Goal: Obtain resource: Download file/media

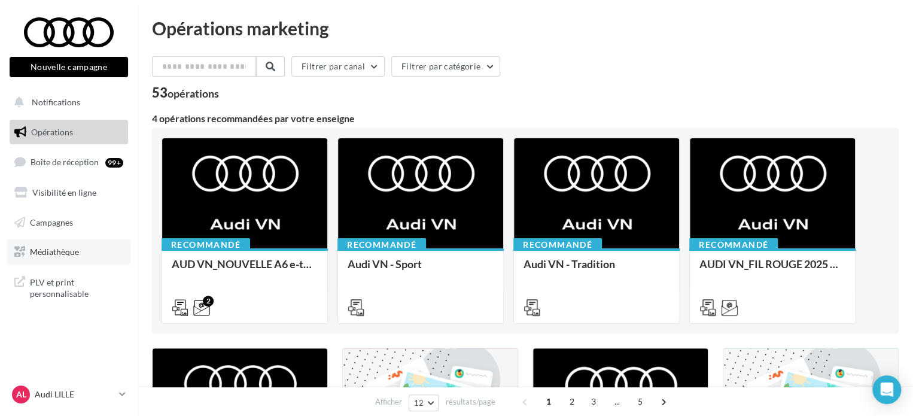
click at [39, 253] on span "Médiathèque" at bounding box center [54, 252] width 49 height 10
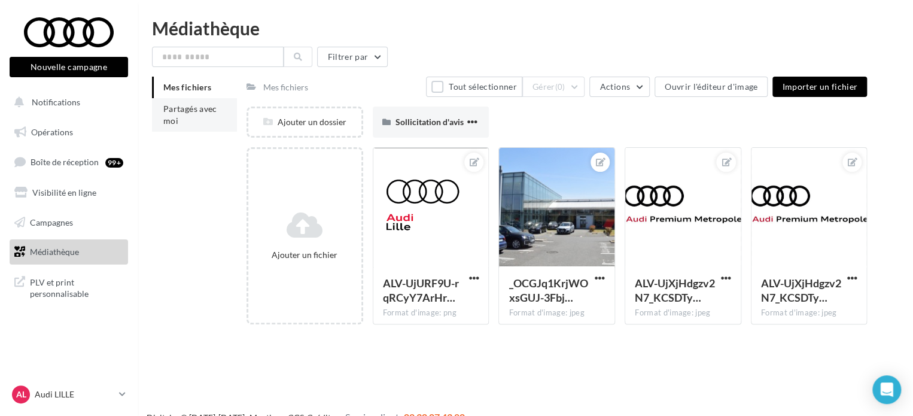
click at [195, 116] on li "Partagés avec moi" at bounding box center [194, 115] width 85 height 34
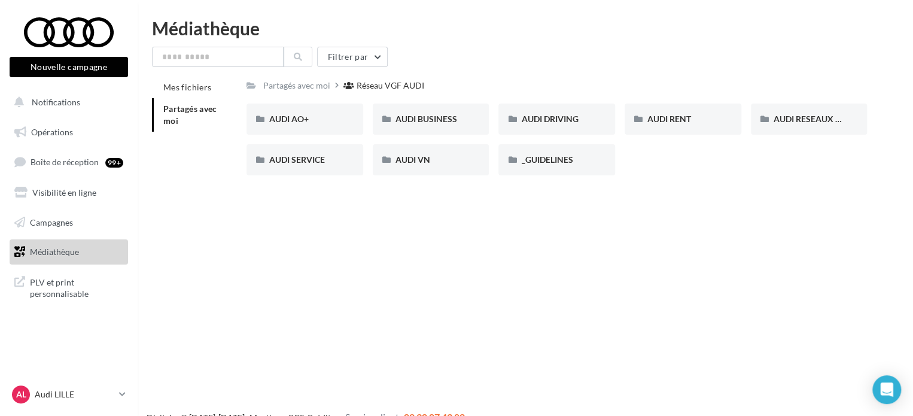
click at [488, 225] on div "Nouvelle campagne Nouvelle campagne Notifications Opérations Boîte de réception…" at bounding box center [456, 227] width 913 height 416
click at [797, 119] on span "AUDI RESEAUX SOCIAUX" at bounding box center [823, 119] width 99 height 10
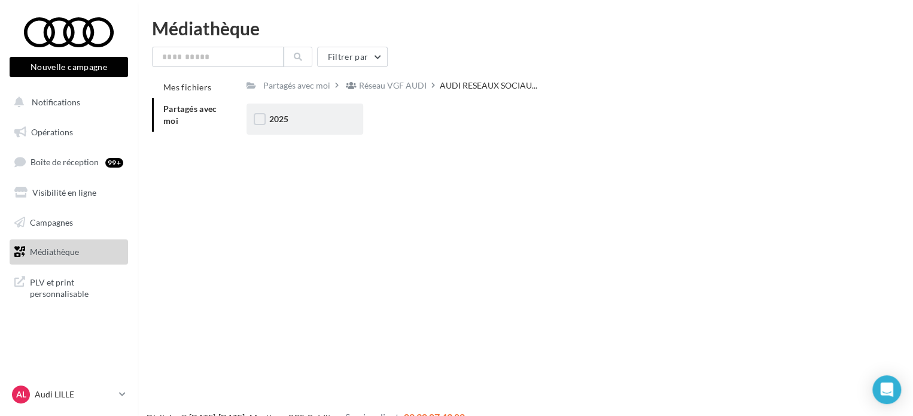
click at [294, 117] on div "2025" at bounding box center [304, 119] width 71 height 12
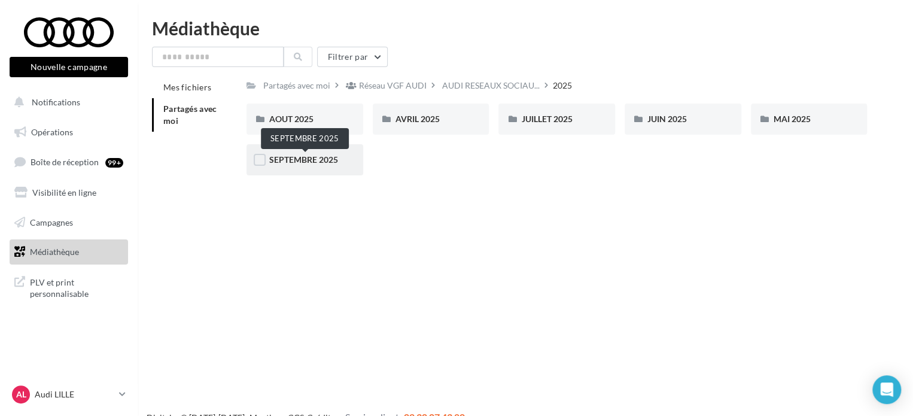
click at [284, 163] on span "SEPTEMBRE 2025" at bounding box center [303, 159] width 69 height 10
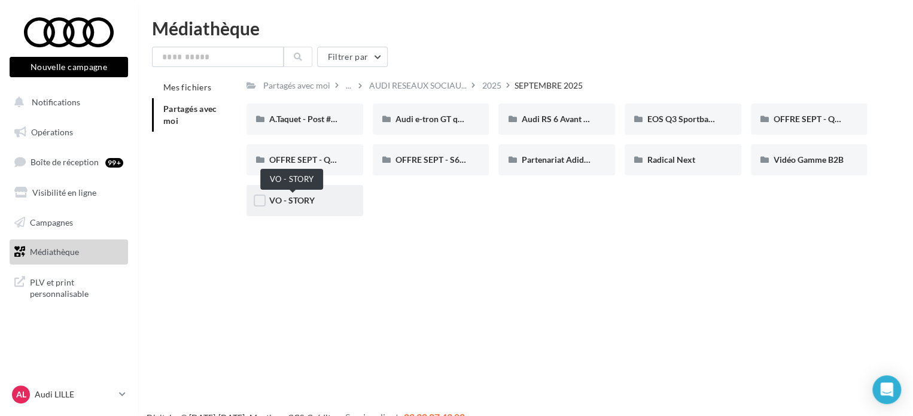
click at [295, 204] on span "VO - STORY" at bounding box center [291, 200] width 45 height 10
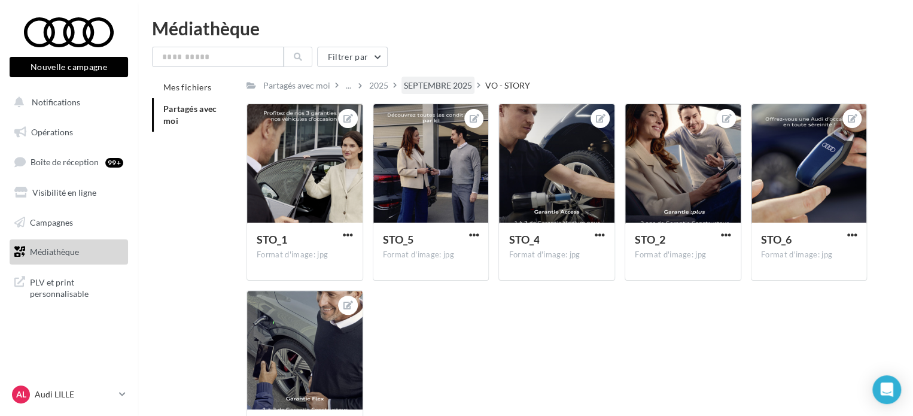
click at [441, 81] on div "SEPTEMBRE 2025" at bounding box center [438, 86] width 68 height 12
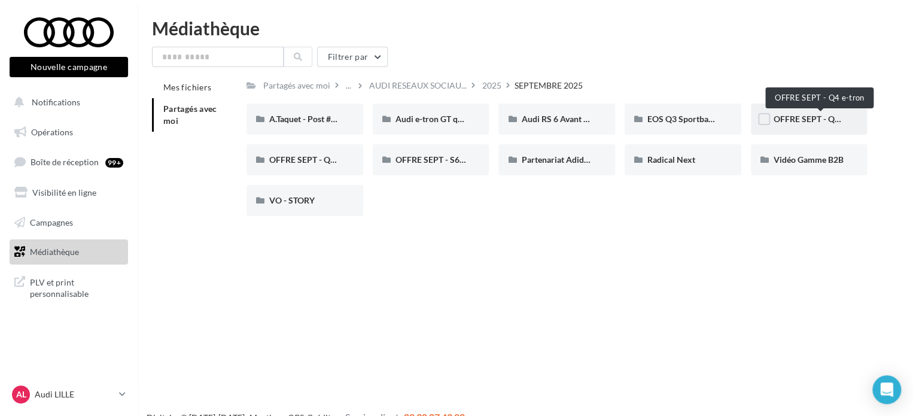
click at [790, 119] on span "OFFRE SEPT - Q4 e-tron" at bounding box center [819, 119] width 91 height 10
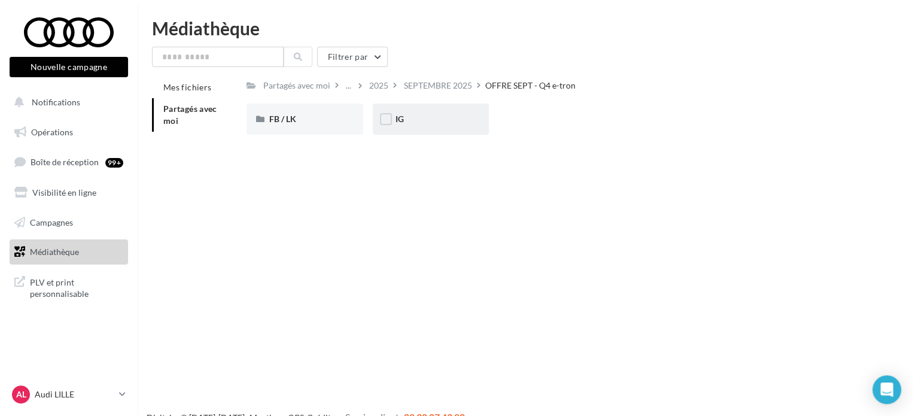
click at [396, 125] on div "IG" at bounding box center [431, 119] width 71 height 12
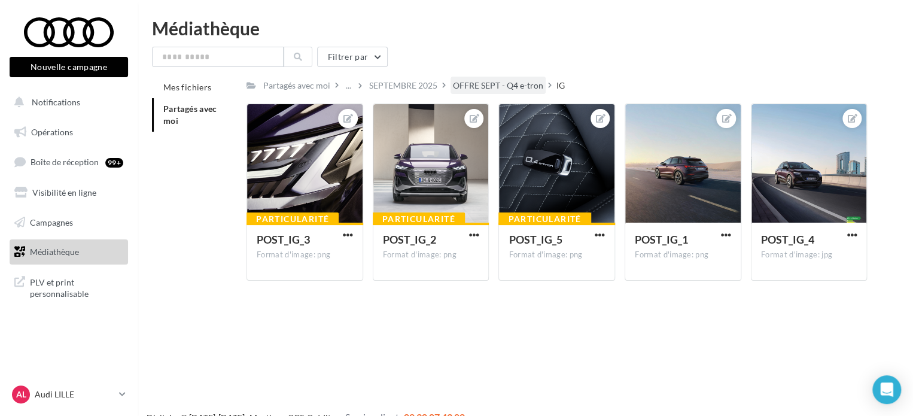
click at [503, 84] on div "OFFRE SEPT - Q4 e-tron" at bounding box center [498, 86] width 90 height 12
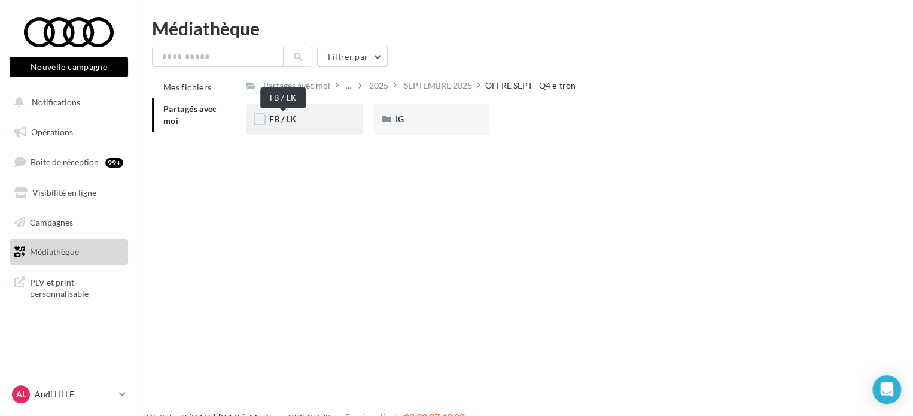
click at [287, 122] on span "FB / LK" at bounding box center [282, 119] width 27 height 10
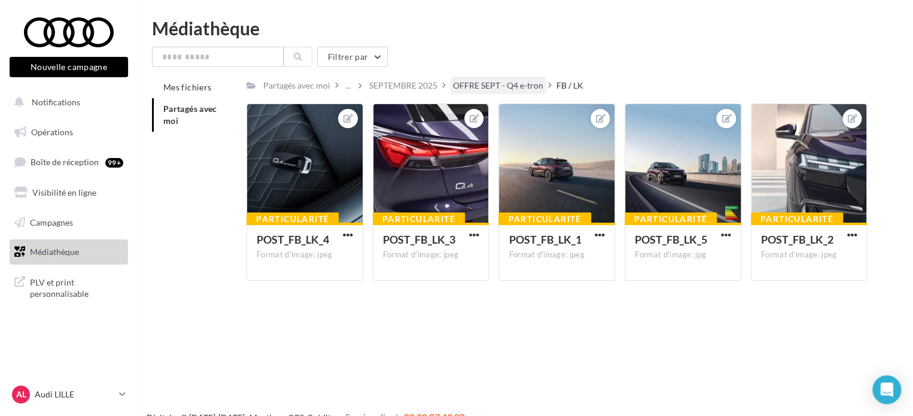
click at [520, 81] on div "OFFRE SEPT - Q4 e-tron" at bounding box center [498, 86] width 90 height 12
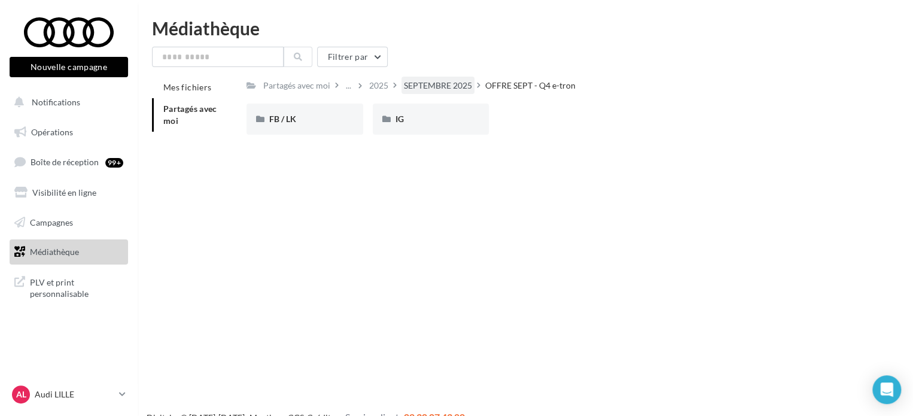
click at [432, 89] on div "SEPTEMBRE 2025" at bounding box center [438, 86] width 68 height 12
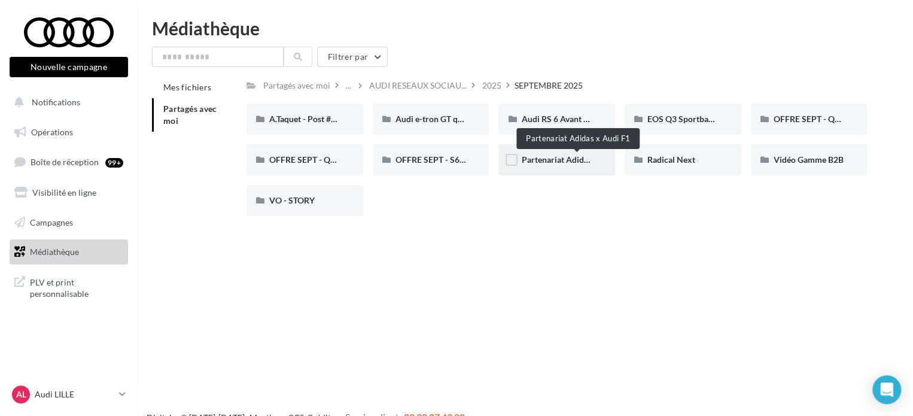
click at [549, 163] on span "Partenariat Adidas x Audi F1" at bounding box center [575, 159] width 108 height 10
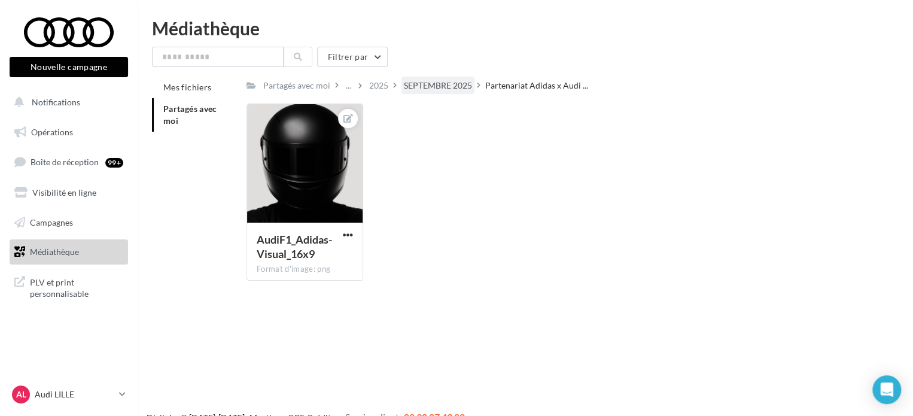
click at [441, 86] on div "SEPTEMBRE 2025" at bounding box center [438, 86] width 68 height 12
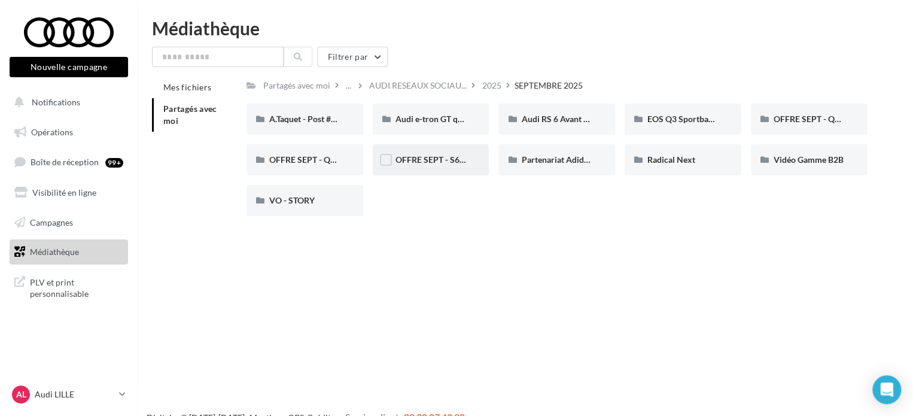
click at [427, 155] on span "OFFRE SEPT - S6 Avant e-tron (FB / IG)" at bounding box center [468, 159] width 144 height 10
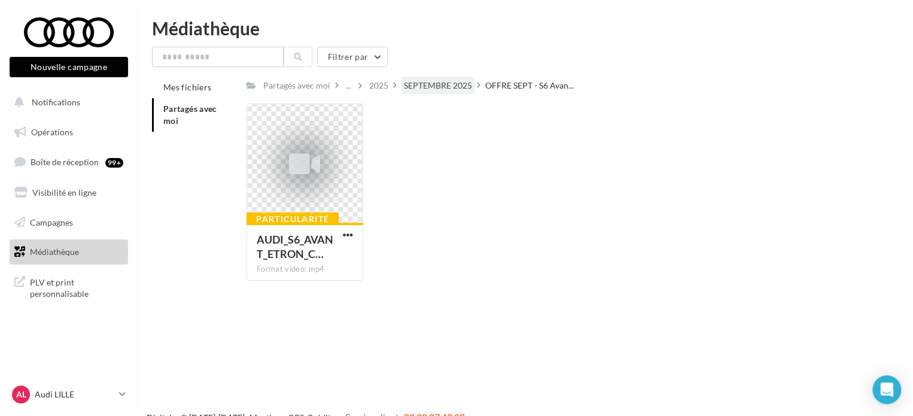
click at [447, 84] on div "SEPTEMBRE 2025" at bounding box center [438, 86] width 68 height 12
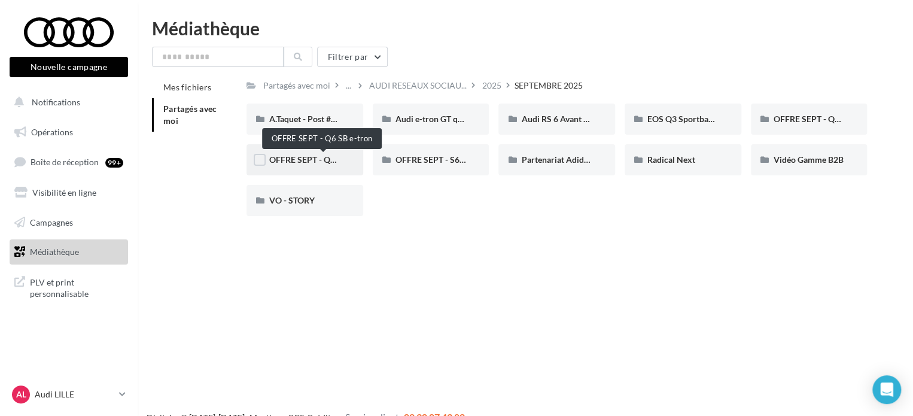
click at [312, 163] on span "OFFRE SEPT - Q6 SB e-tron" at bounding box center [320, 159] width 103 height 10
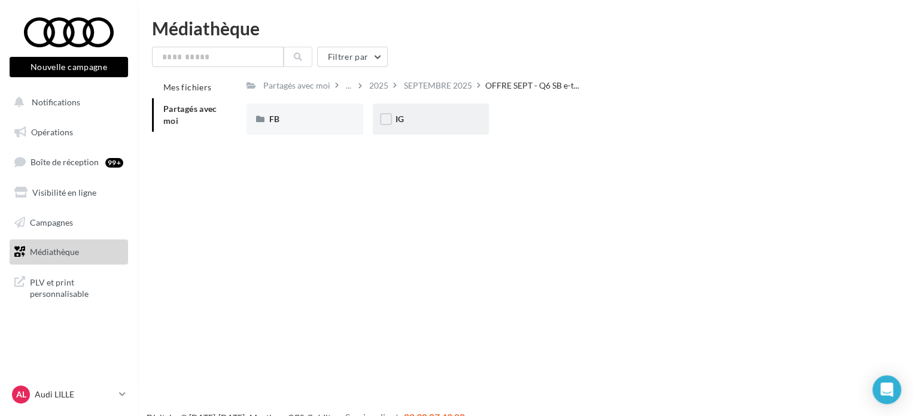
click at [425, 120] on div "IG" at bounding box center [431, 119] width 71 height 12
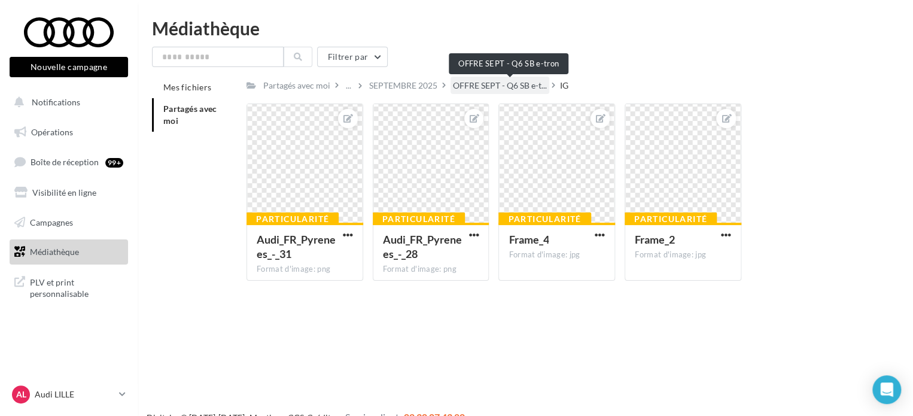
click at [474, 85] on span "OFFRE SEPT - Q6 SB e-t..." at bounding box center [500, 86] width 94 height 12
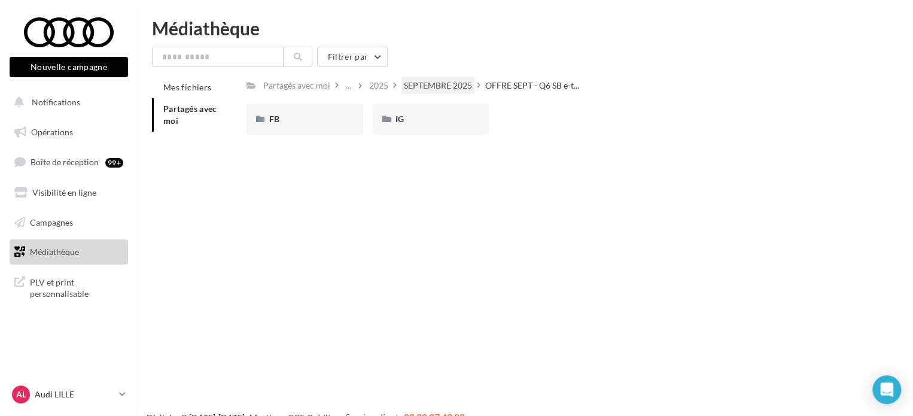
click at [448, 87] on div "SEPTEMBRE 2025" at bounding box center [438, 86] width 68 height 12
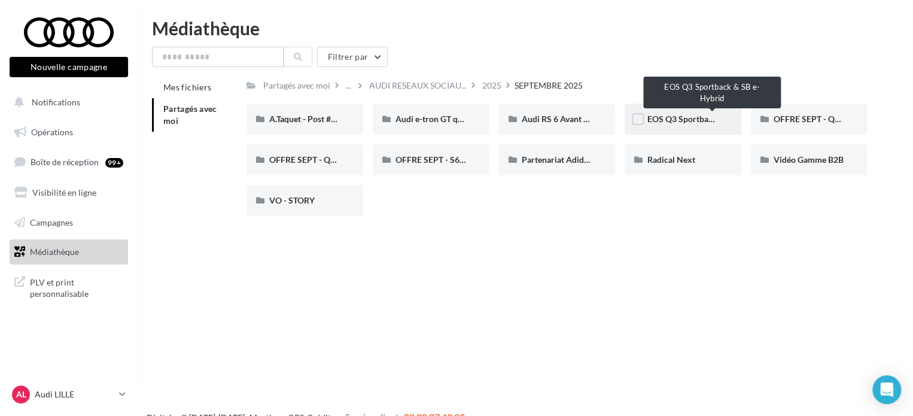
click at [675, 119] on span "EOS Q3 Sportback & SB e-Hybrid" at bounding box center [710, 119] width 125 height 10
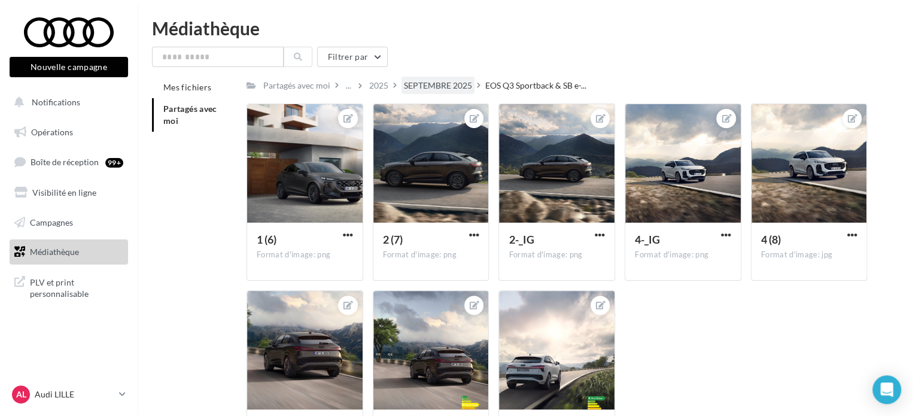
click at [452, 85] on div "SEPTEMBRE 2025" at bounding box center [438, 86] width 68 height 12
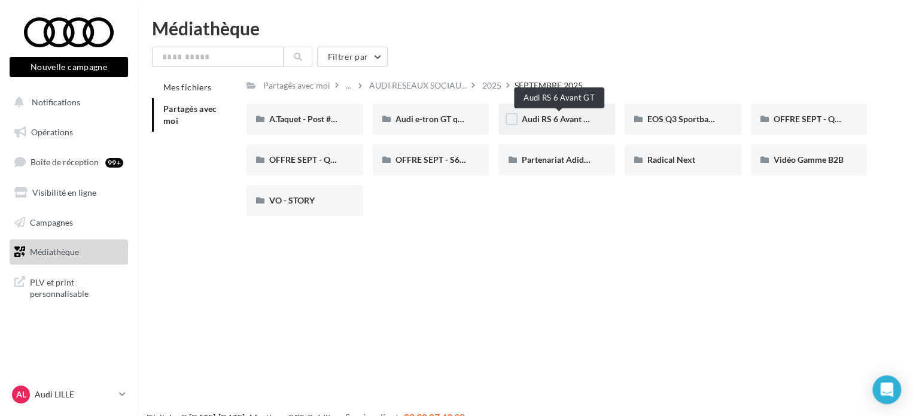
click at [563, 121] on span "Audi RS 6 Avant GT" at bounding box center [557, 119] width 72 height 10
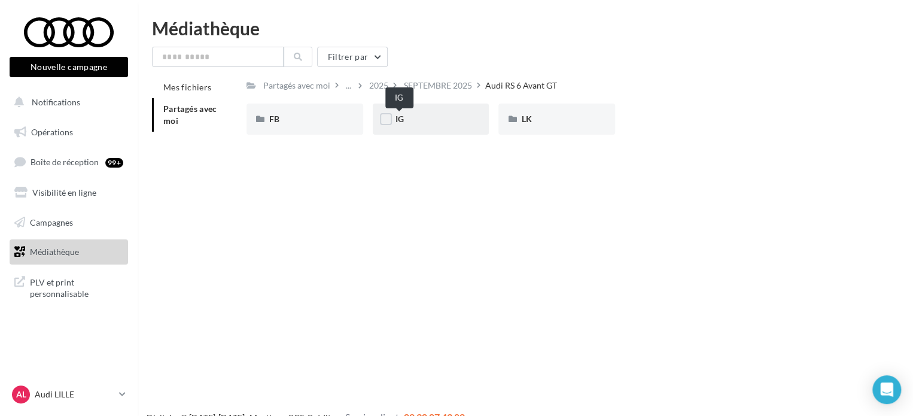
click at [402, 123] on span "IG" at bounding box center [400, 119] width 8 height 10
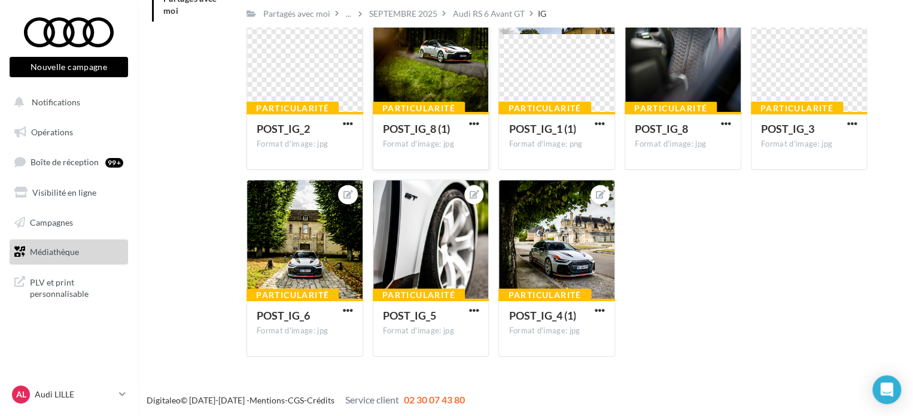
scroll to position [112, 0]
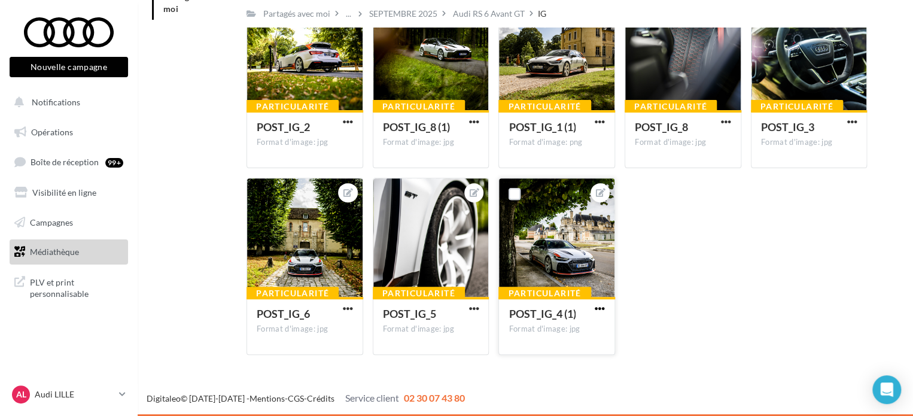
click at [597, 306] on span "button" at bounding box center [600, 308] width 10 height 10
click at [524, 367] on button "Télécharger" at bounding box center [544, 363] width 126 height 31
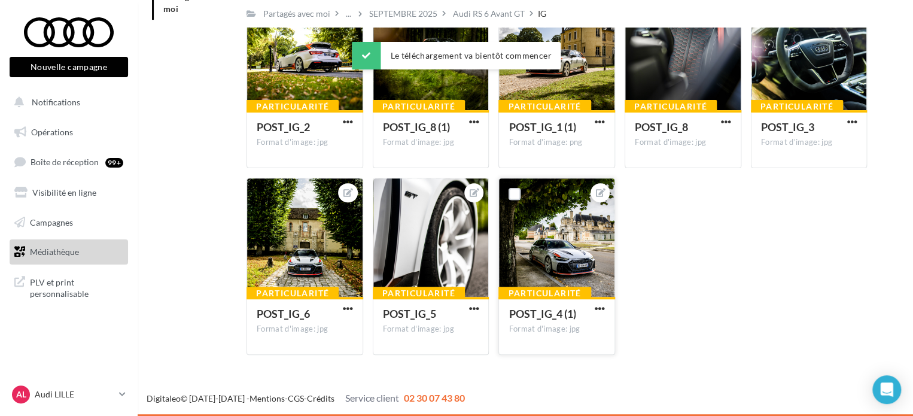
click at [738, 256] on div "Particularité POST_IG_2 Format d'image: jpg POST_IG_2 Particularité POST_IG_8 (…" at bounding box center [562, 177] width 630 height 373
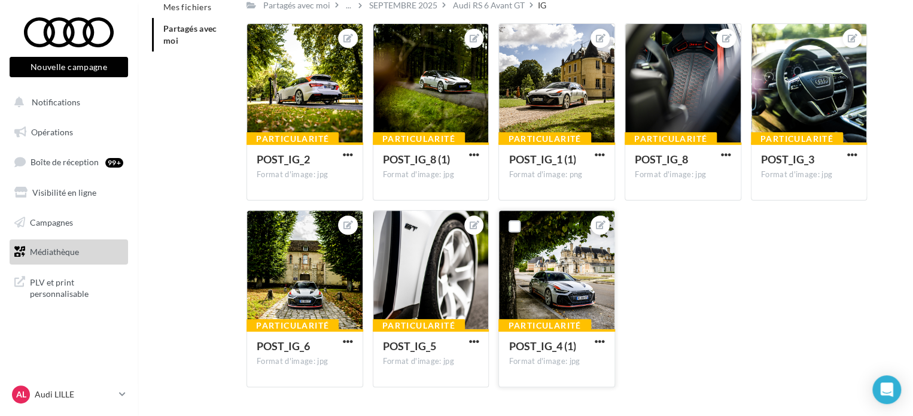
scroll to position [0, 0]
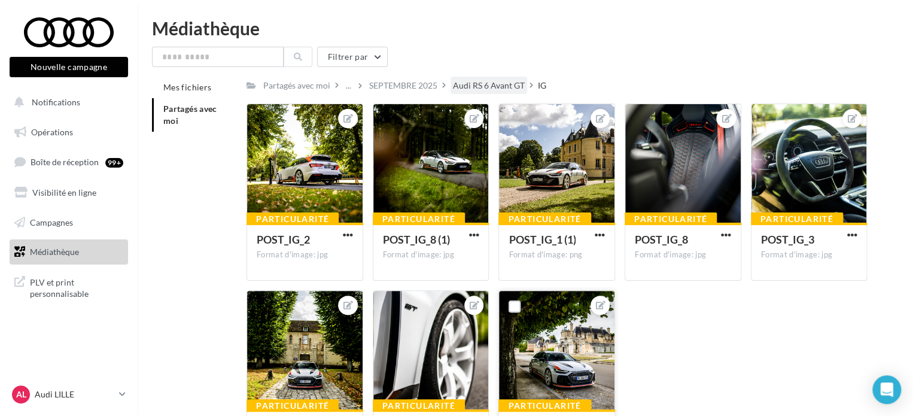
click at [476, 78] on div "Audi RS 6 Avant GT" at bounding box center [489, 85] width 77 height 17
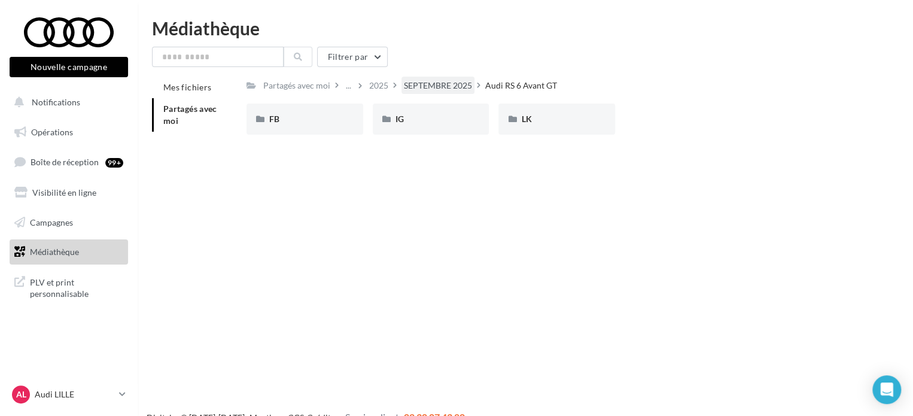
click at [441, 83] on div "SEPTEMBRE 2025" at bounding box center [438, 86] width 68 height 12
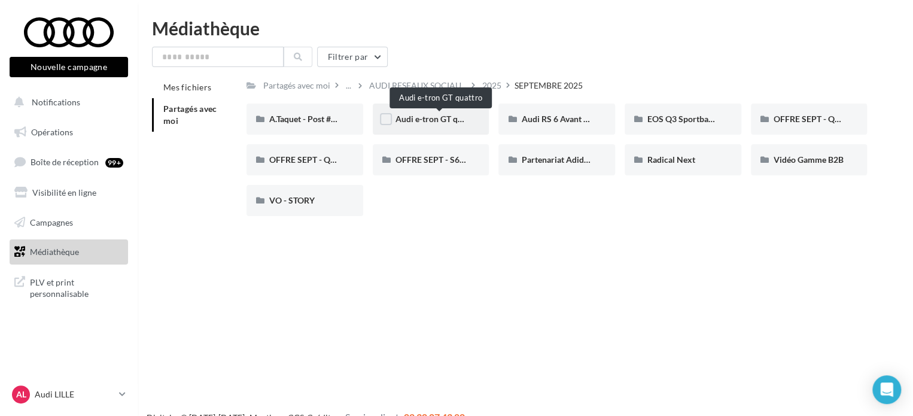
click at [420, 115] on span "Audi e-tron GT quattro" at bounding box center [439, 119] width 86 height 10
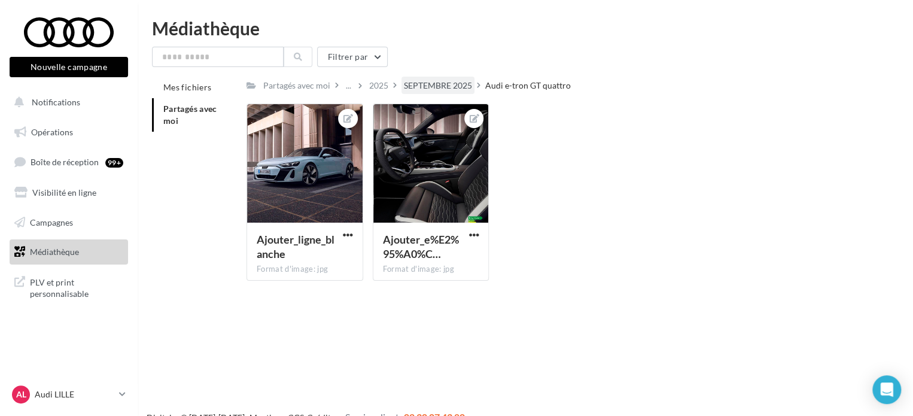
click at [417, 87] on div "SEPTEMBRE 2025" at bounding box center [438, 86] width 68 height 12
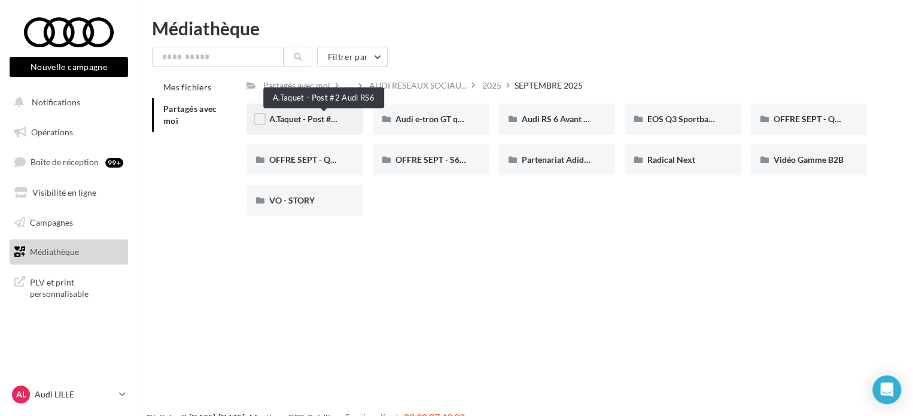
click at [297, 119] on span "A.Taquet - Post #2 Audi RS6" at bounding box center [320, 119] width 103 height 10
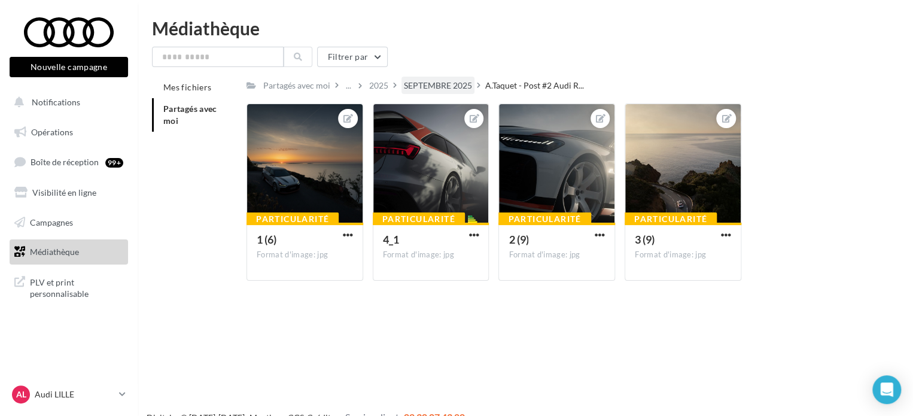
click at [455, 83] on div "SEPTEMBRE 2025" at bounding box center [438, 86] width 68 height 12
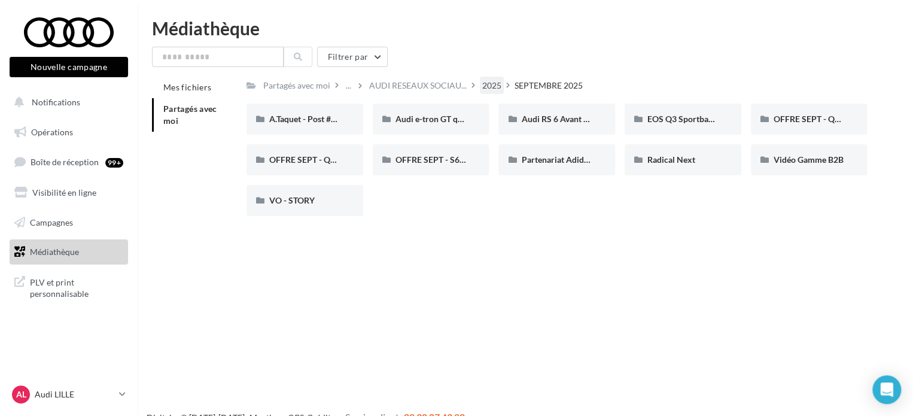
click at [499, 81] on div "2025" at bounding box center [491, 86] width 19 height 12
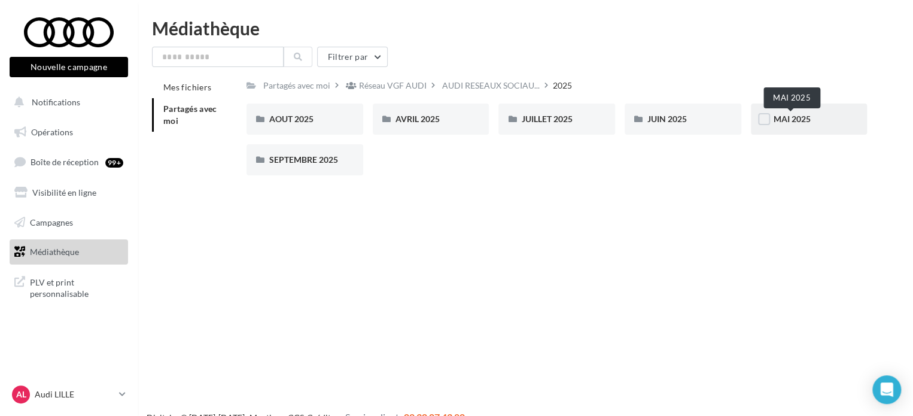
click at [802, 116] on span "MAI 2025" at bounding box center [792, 119] width 37 height 10
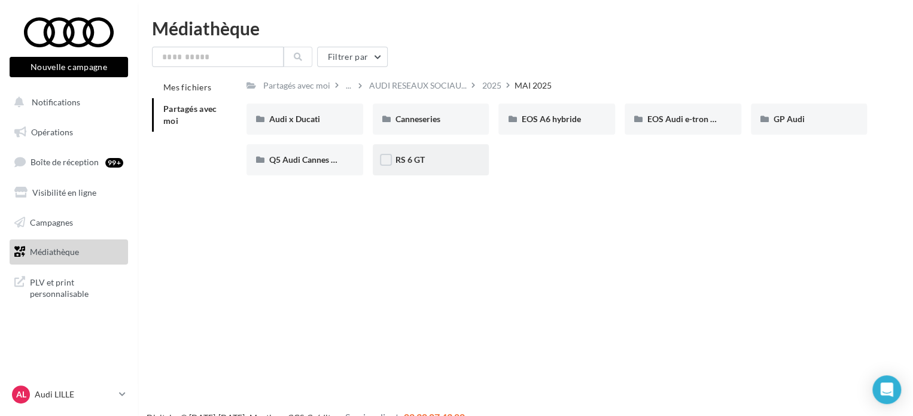
click at [414, 167] on div "RS 6 GT" at bounding box center [431, 159] width 117 height 31
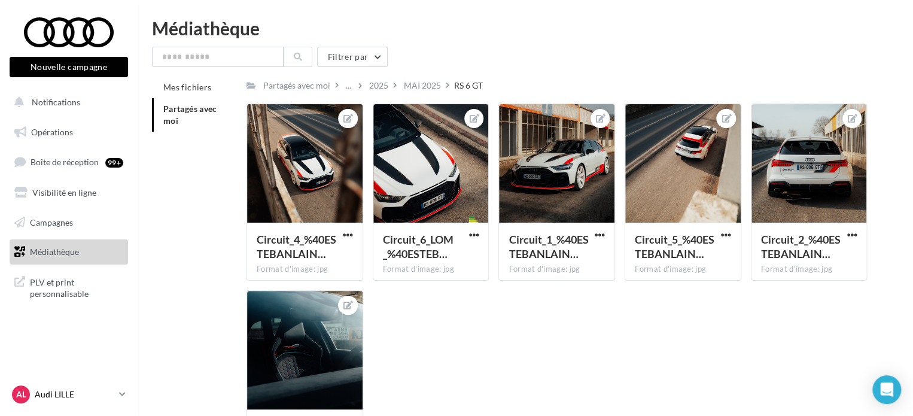
click at [67, 399] on p "Audi LILLE" at bounding box center [75, 394] width 80 height 12
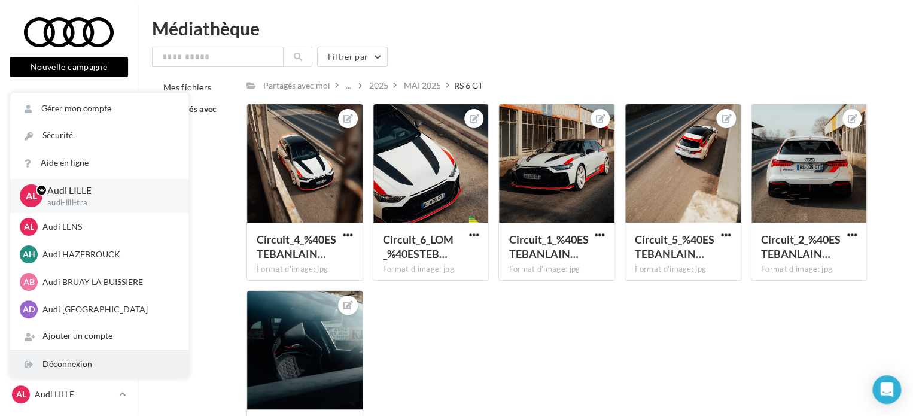
click at [55, 356] on div "Déconnexion" at bounding box center [99, 364] width 178 height 27
